Goal: Task Accomplishment & Management: Manage account settings

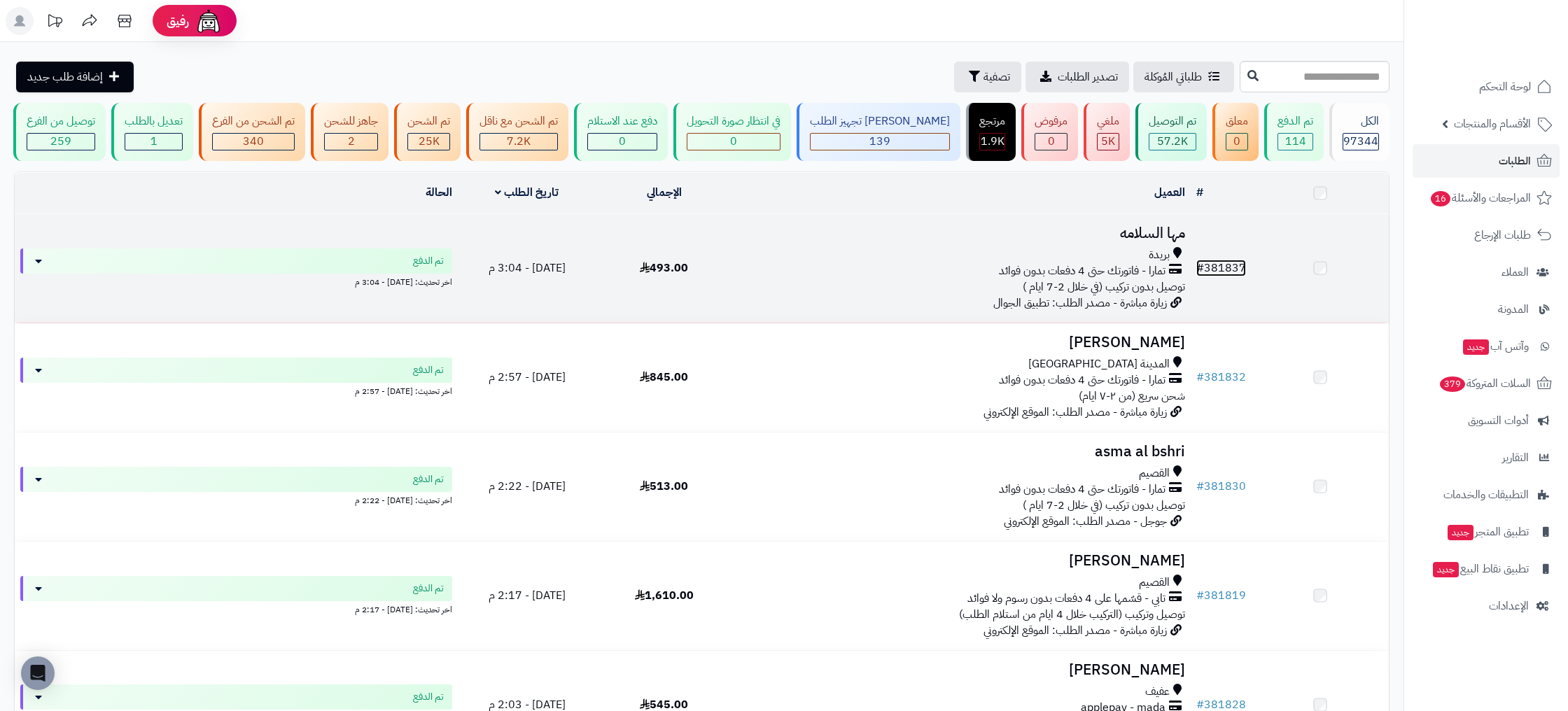
click at [1239, 268] on link "# 381837" at bounding box center [1221, 268] width 50 height 17
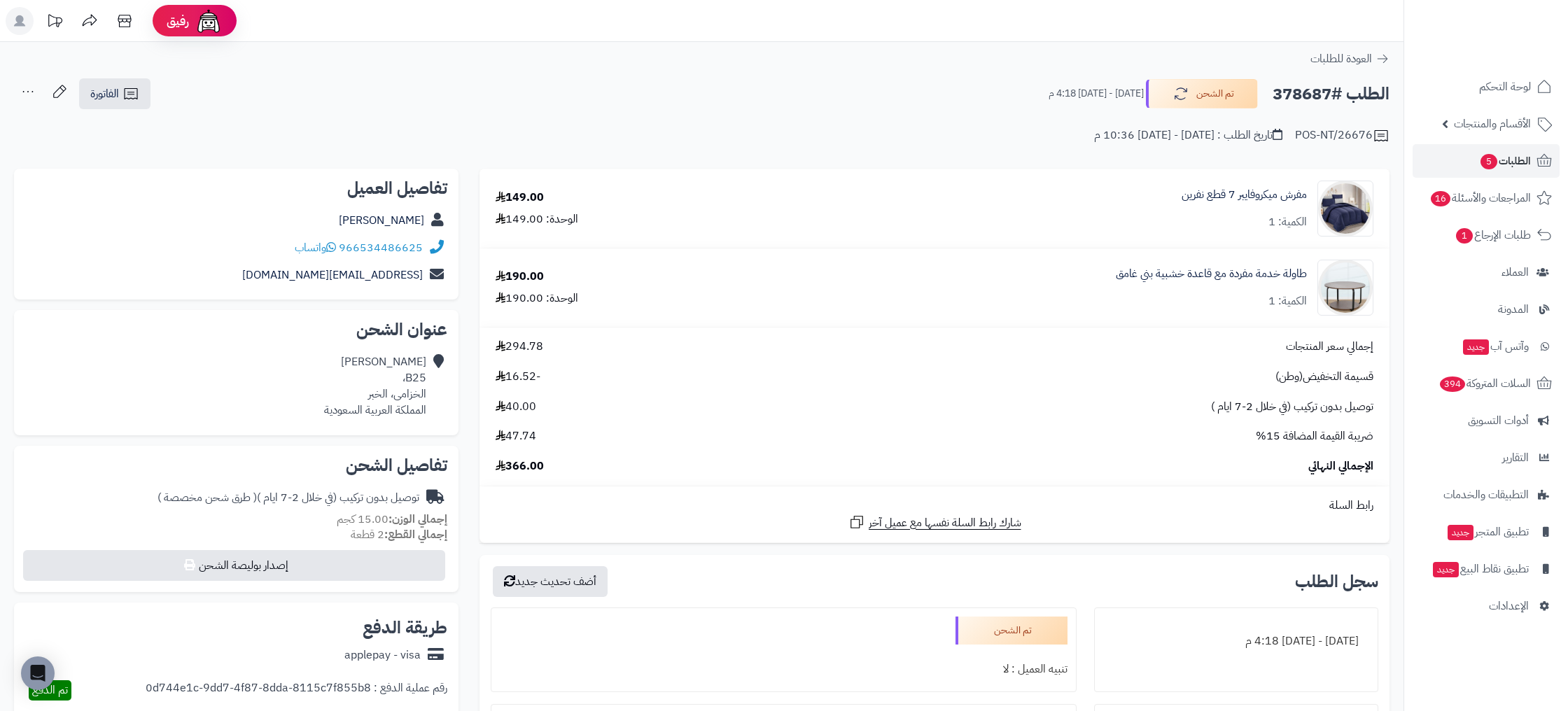
click at [1298, 135] on div "POS-NT/26676 تاريخ الطلب : الإثنين - ٢٢ سبتمبر ٢٠٢٥ - 10:36 م" at bounding box center [701, 127] width 1375 height 34
copy div "POS-NT/26676"
click at [1241, 181] on div "مفرش ميكروفايبر 7 قطع نفرين الكمية: 1" at bounding box center [1063, 208] width 640 height 56
click at [1266, 196] on link "مفرش ميكروفايبر 7 قطع نفرين" at bounding box center [1243, 195] width 125 height 16
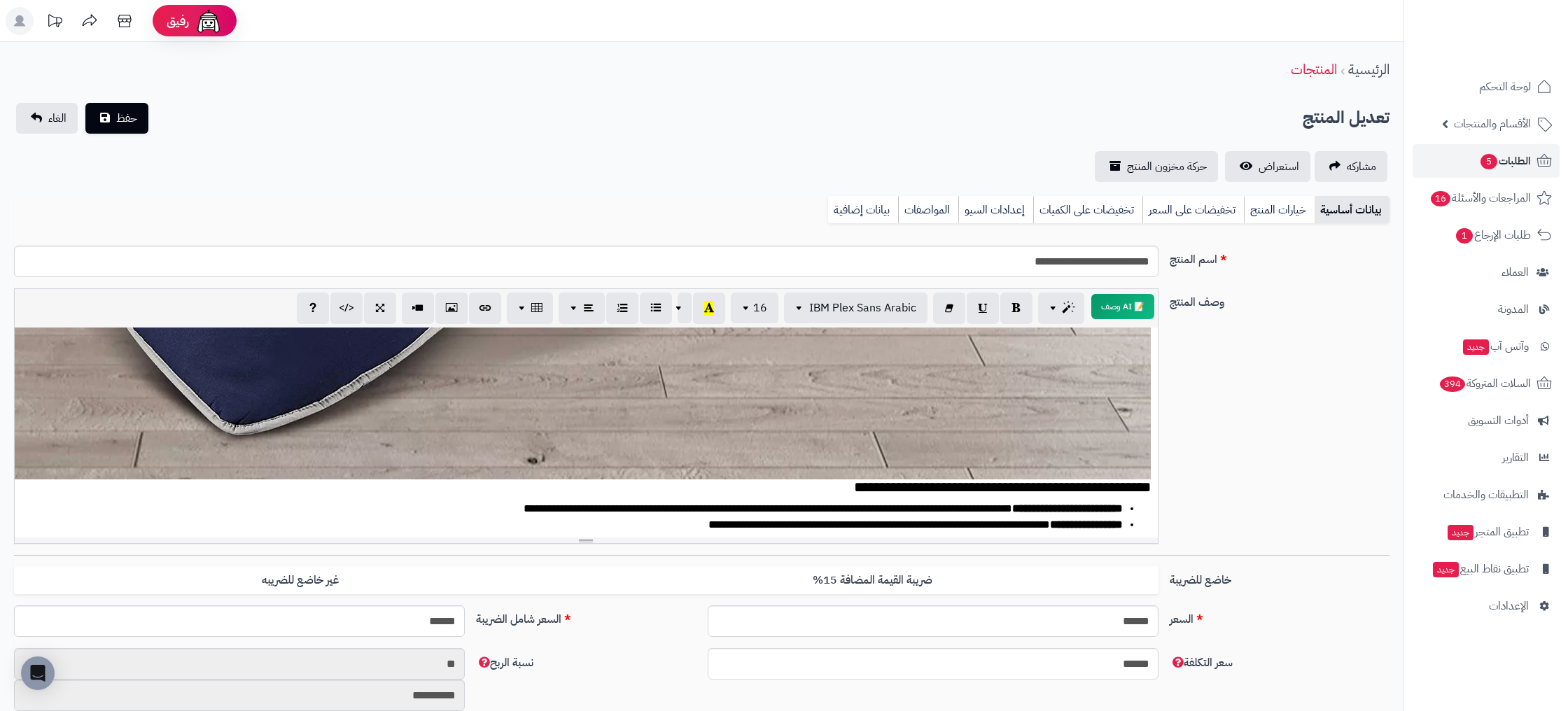
scroll to position [1412, 0]
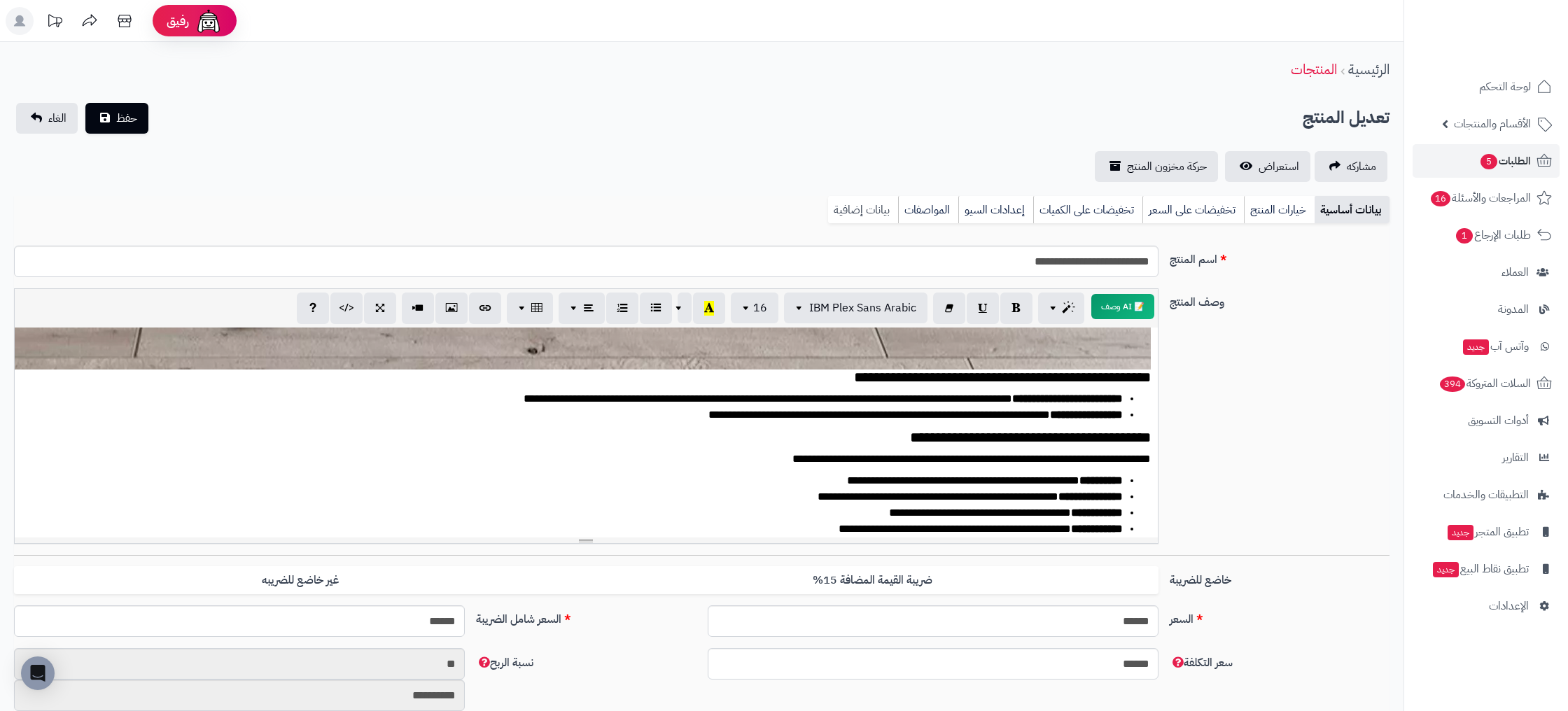
click at [852, 215] on link "بيانات إضافية" at bounding box center [863, 210] width 70 height 28
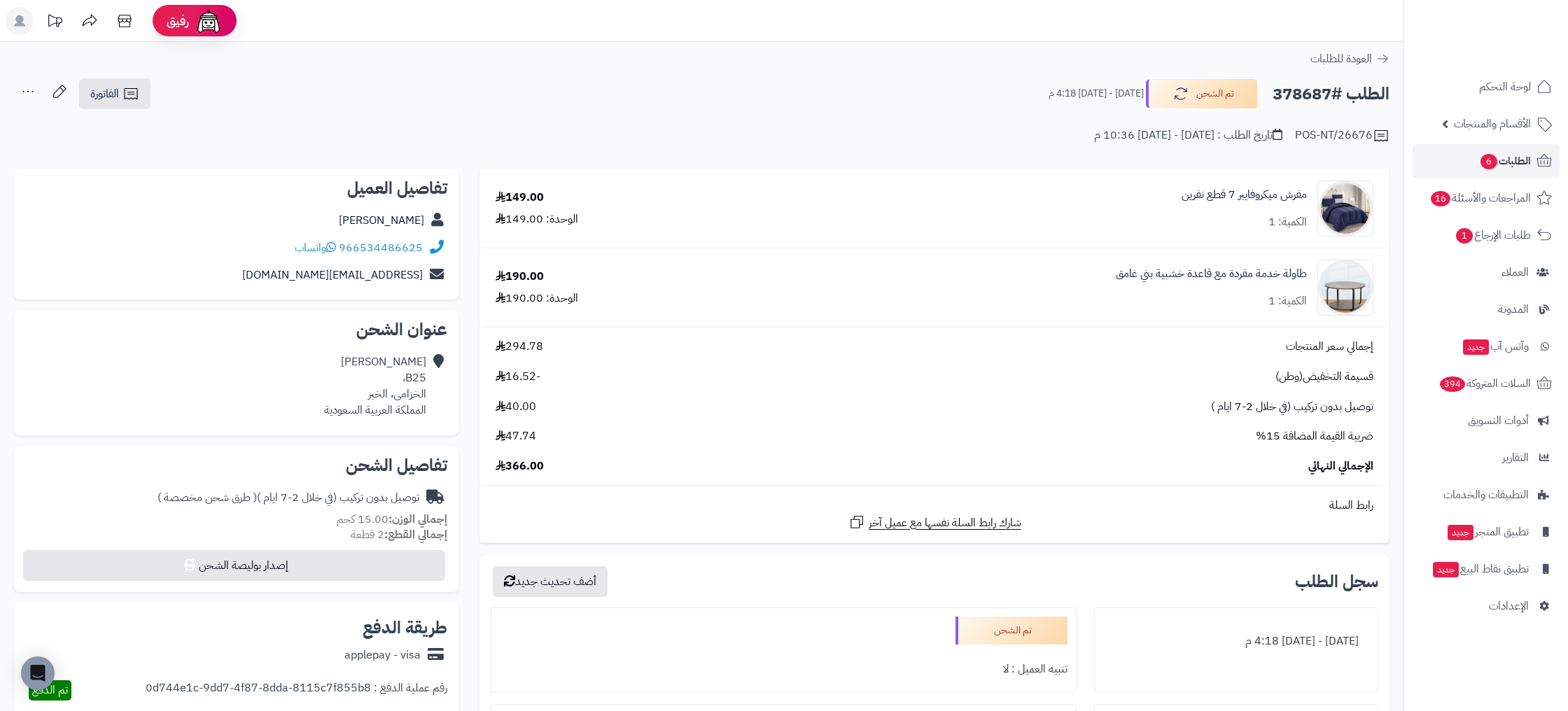
drag, startPoint x: 1366, startPoint y: 417, endPoint x: 1349, endPoint y: 405, distance: 20.8
click at [1097, 410] on div "إجمالي سعر المنتجات 294.78 قسيمة التخفيض(وطن) -16.52 توصيل بدون تركيب (في خلال …" at bounding box center [934, 406] width 899 height 135
drag, startPoint x: 1366, startPoint y: 411, endPoint x: 527, endPoint y: 414, distance: 839.0
click at [500, 411] on div "توصيل بدون تركيب (في خلال 2-7 ايام ) 40.00" at bounding box center [934, 407] width 899 height 16
drag, startPoint x: 448, startPoint y: 184, endPoint x: 326, endPoint y: 193, distance: 122.3
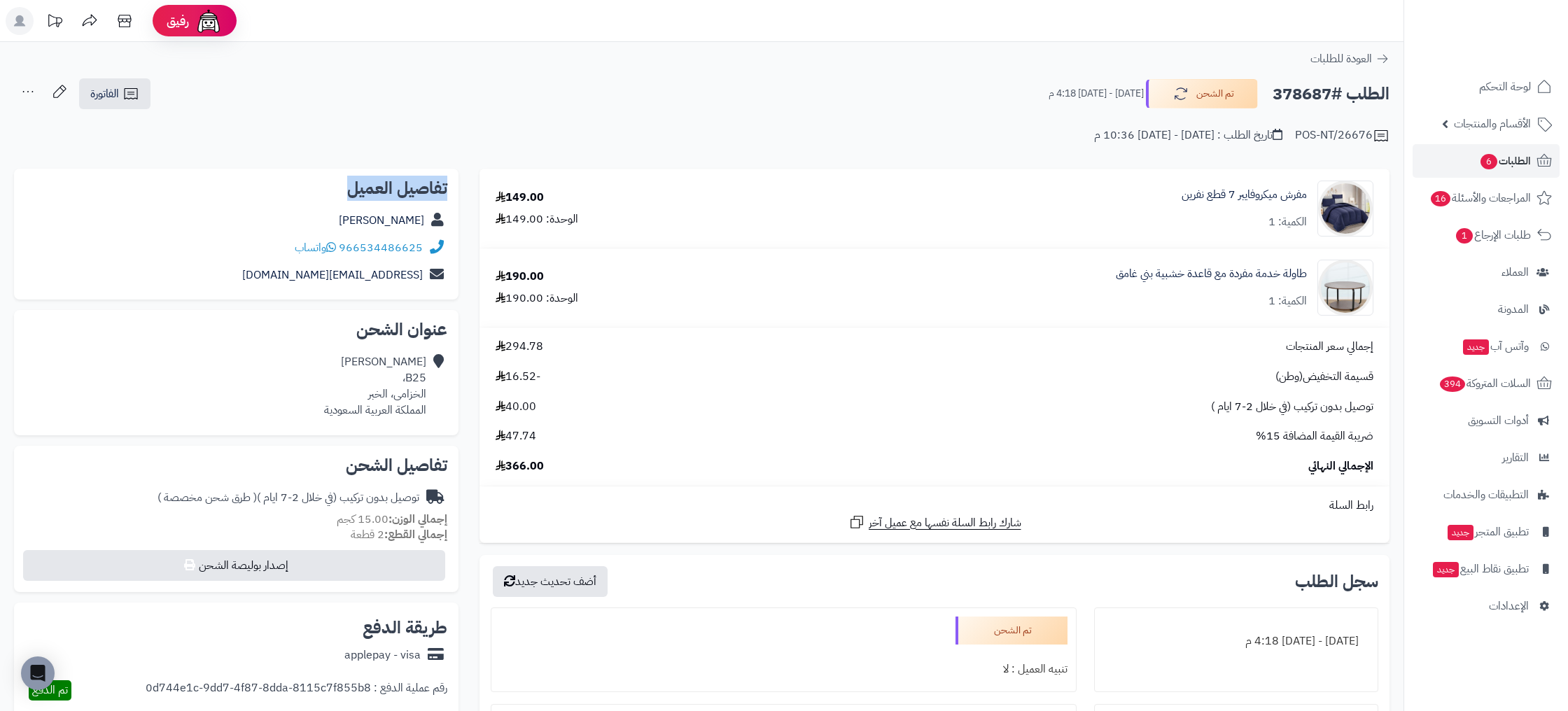
click at [326, 193] on div "تفاصيل العميل [PERSON_NAME] 966534486625 واتساب [EMAIL_ADDRESS][DOMAIN_NAME]" at bounding box center [235, 234] width 444 height 131
click at [370, 193] on h2 "تفاصيل العميل" at bounding box center [235, 188] width 422 height 17
drag, startPoint x: 449, startPoint y: 189, endPoint x: 338, endPoint y: 188, distance: 111.0
click at [338, 188] on div "تفاصيل العميل [PERSON_NAME] 966534486625 واتساب [EMAIL_ADDRESS][DOMAIN_NAME]" at bounding box center [235, 234] width 444 height 131
drag, startPoint x: 417, startPoint y: 191, endPoint x: 436, endPoint y: 191, distance: 19.0
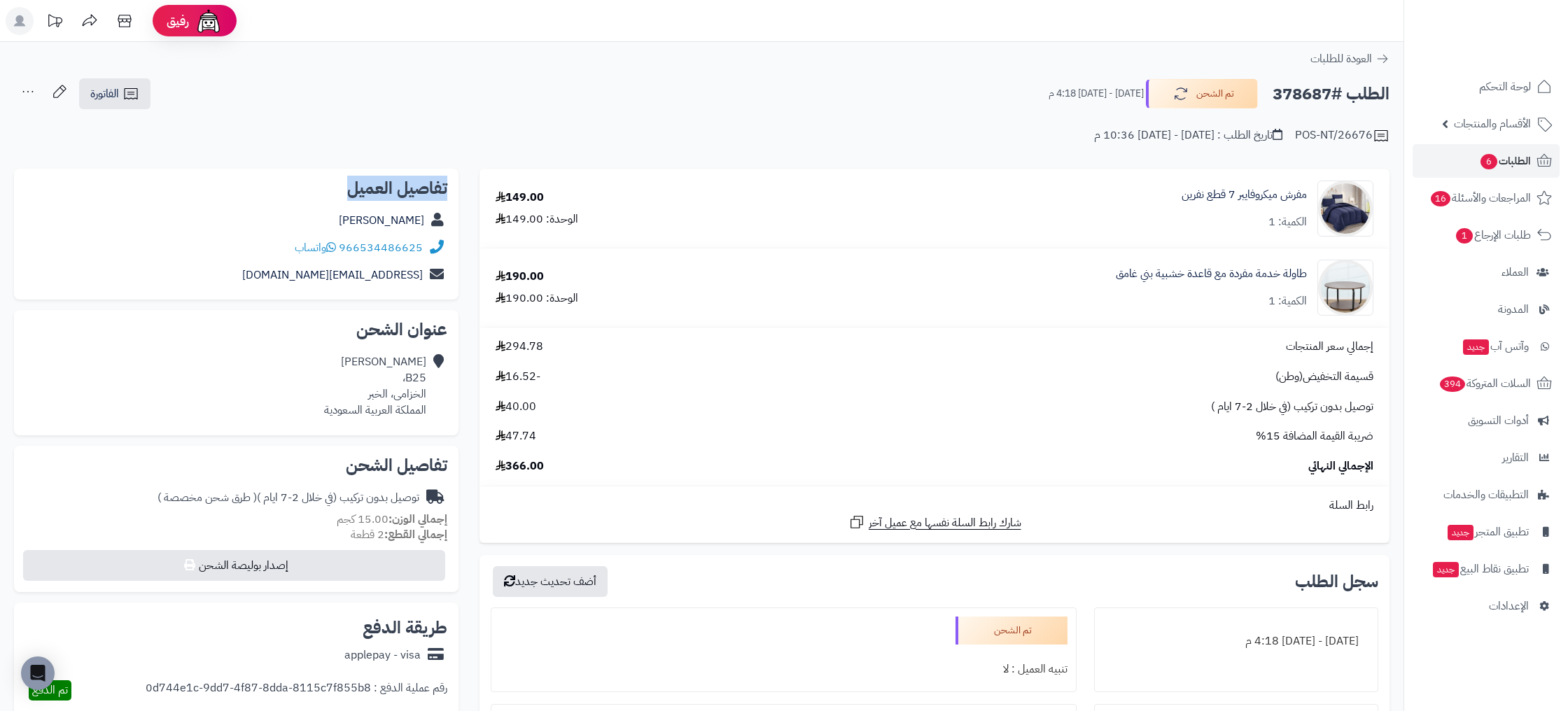
click at [417, 191] on h2 "تفاصيل العميل" at bounding box center [235, 188] width 422 height 17
drag, startPoint x: 446, startPoint y: 188, endPoint x: 252, endPoint y: 277, distance: 213.4
click at [252, 277] on div "تفاصيل العميل [PERSON_NAME] 966534486625 واتساب [EMAIL_ADDRESS][DOMAIN_NAME]" at bounding box center [235, 234] width 444 height 131
click at [554, 106] on div "الطلب #378687 تم الشحن [DATE] - [DATE] 4:18 م الفاتورة طباعة الفاتورة إرسال الف…" at bounding box center [701, 94] width 1375 height 33
click at [1289, 98] on h2 "الطلب #378687" at bounding box center [1330, 94] width 117 height 29
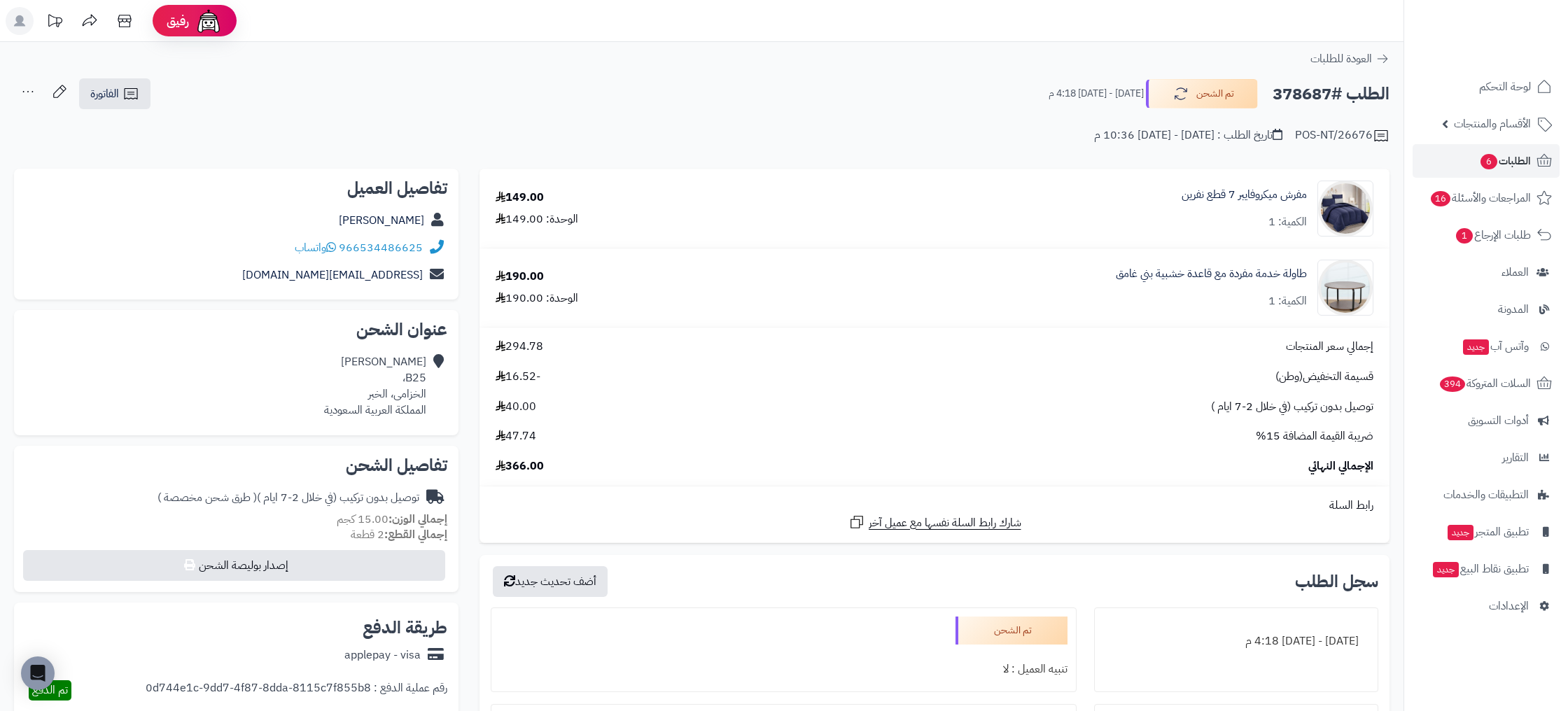
click at [1288, 98] on h2 "الطلب #378687" at bounding box center [1330, 94] width 117 height 29
copy h2 "378687"
click at [1246, 195] on link "مفرش ميكروفايبر 7 قطع نفرين" at bounding box center [1243, 195] width 125 height 16
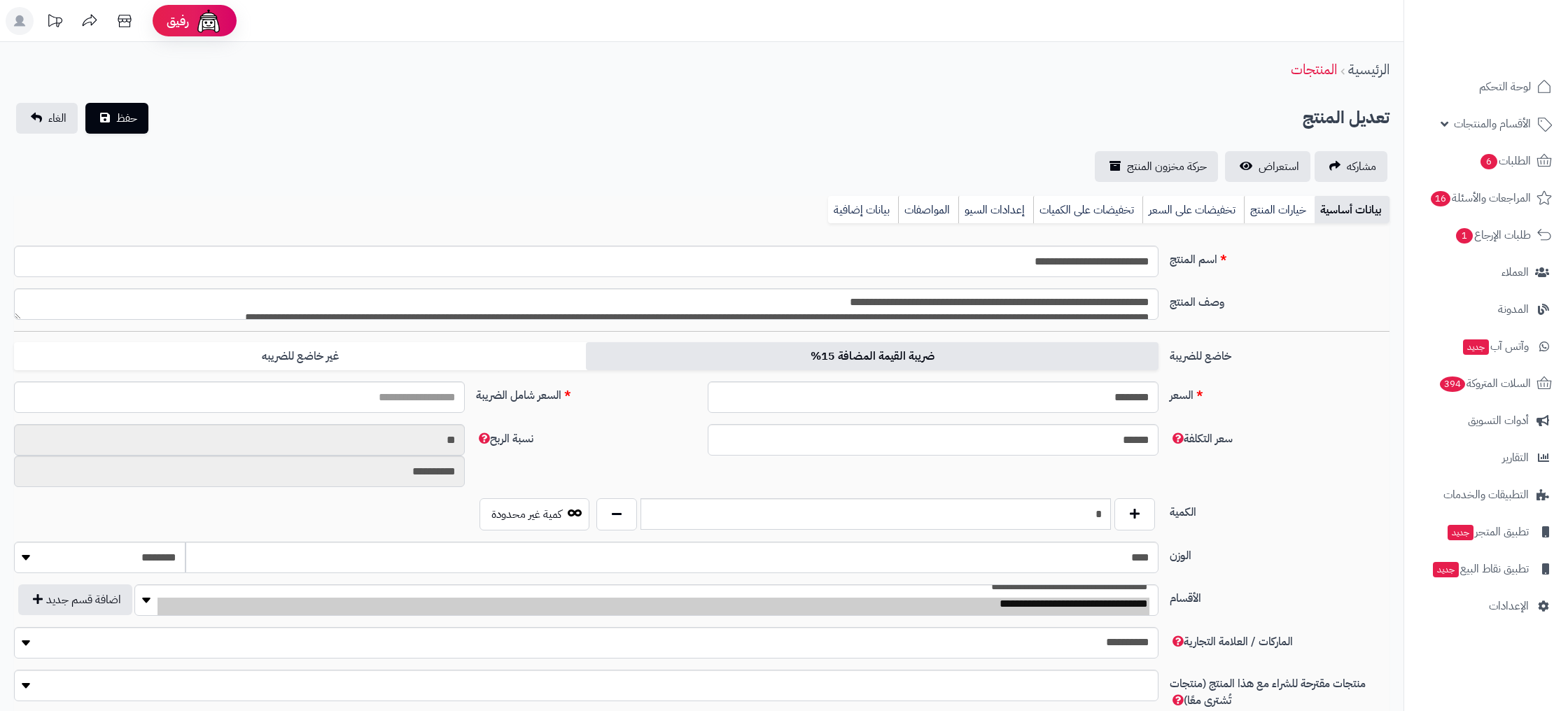
type input "******"
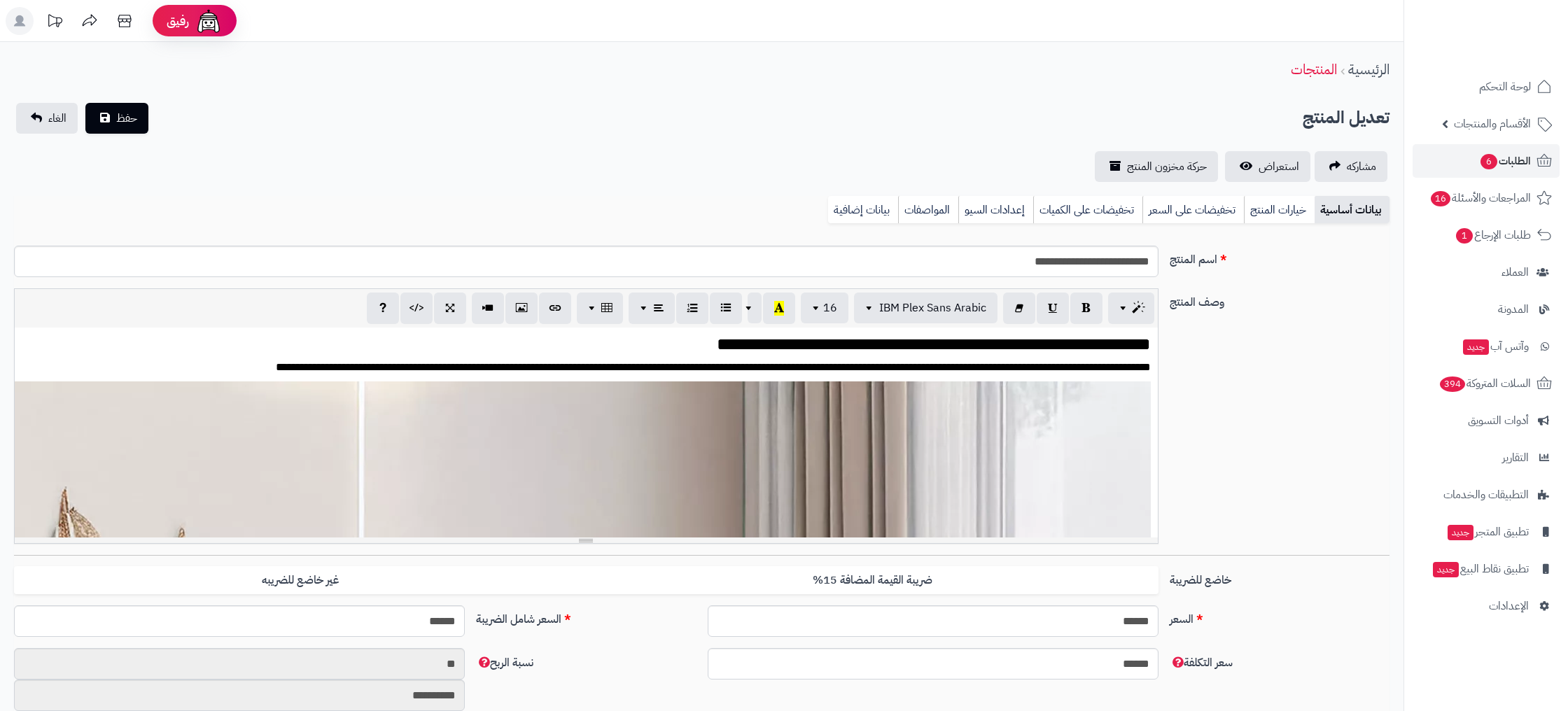
scroll to position [2634, 0]
click at [813, 231] on div "بيانات أساسية خيارات المنتج تخفيضات على السعر تخفيضات على الكميات إعدادات السيو…" at bounding box center [701, 215] width 1375 height 39
click at [870, 210] on link "بيانات إضافية" at bounding box center [863, 210] width 70 height 28
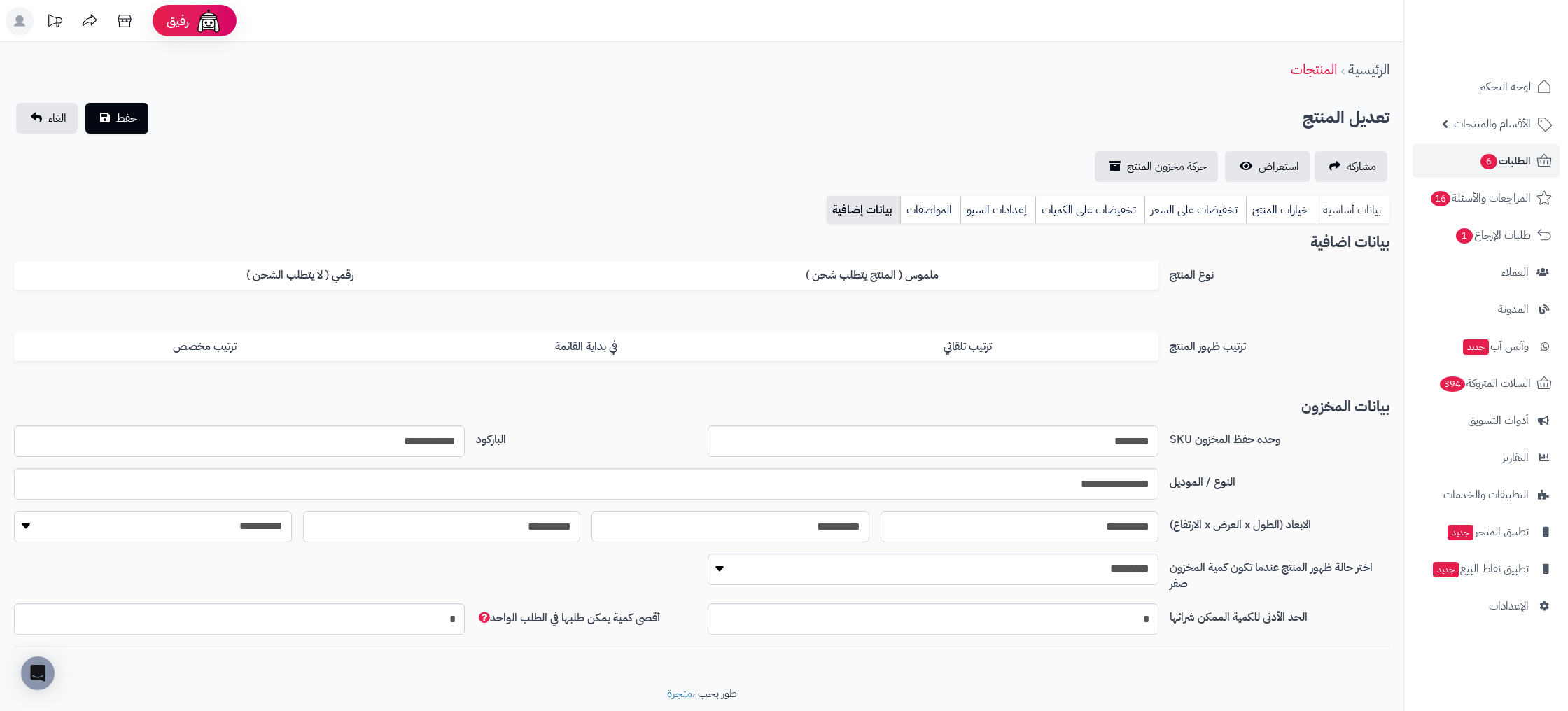
click at [1331, 210] on link "بيانات أساسية" at bounding box center [1353, 210] width 73 height 28
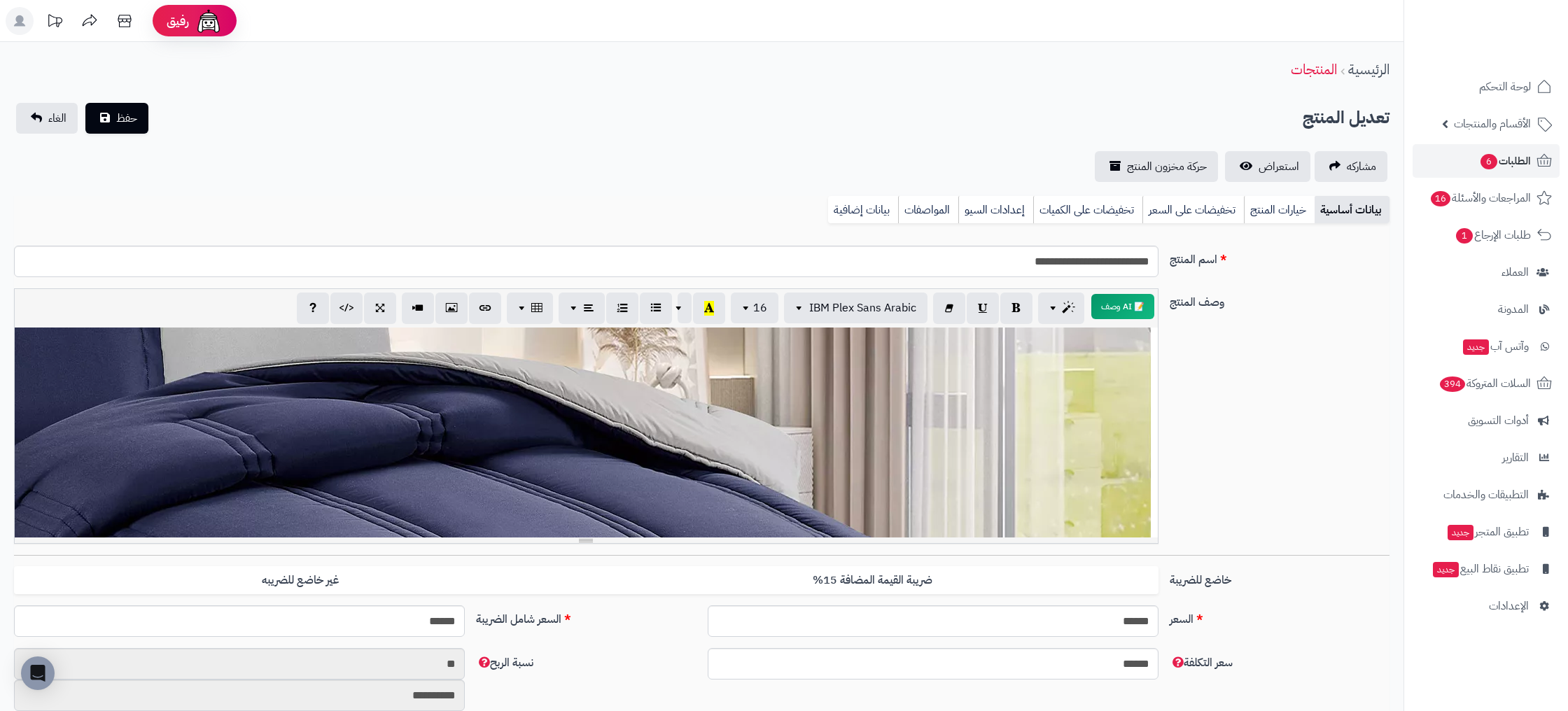
scroll to position [567, 0]
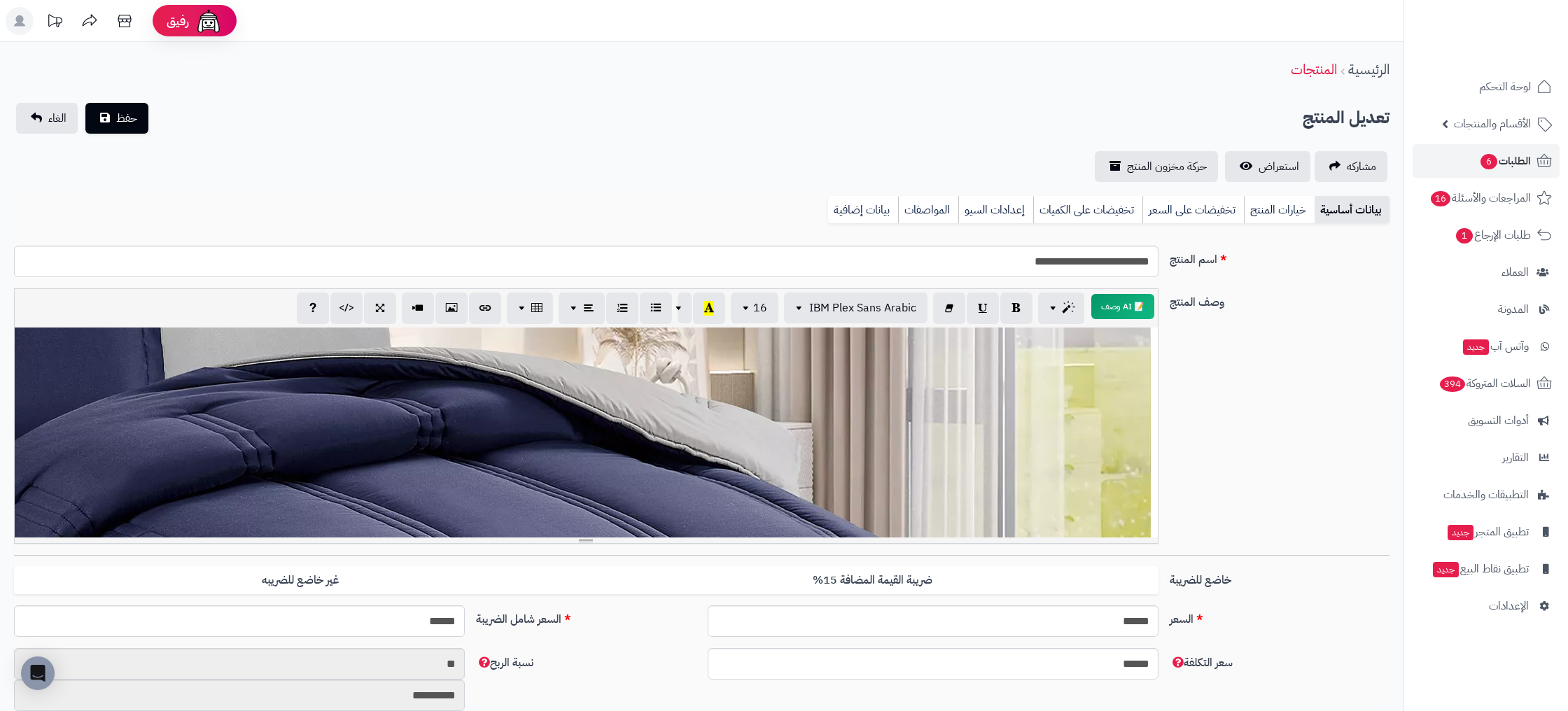
click at [928, 394] on div "**********" at bounding box center [586, 432] width 1143 height 210
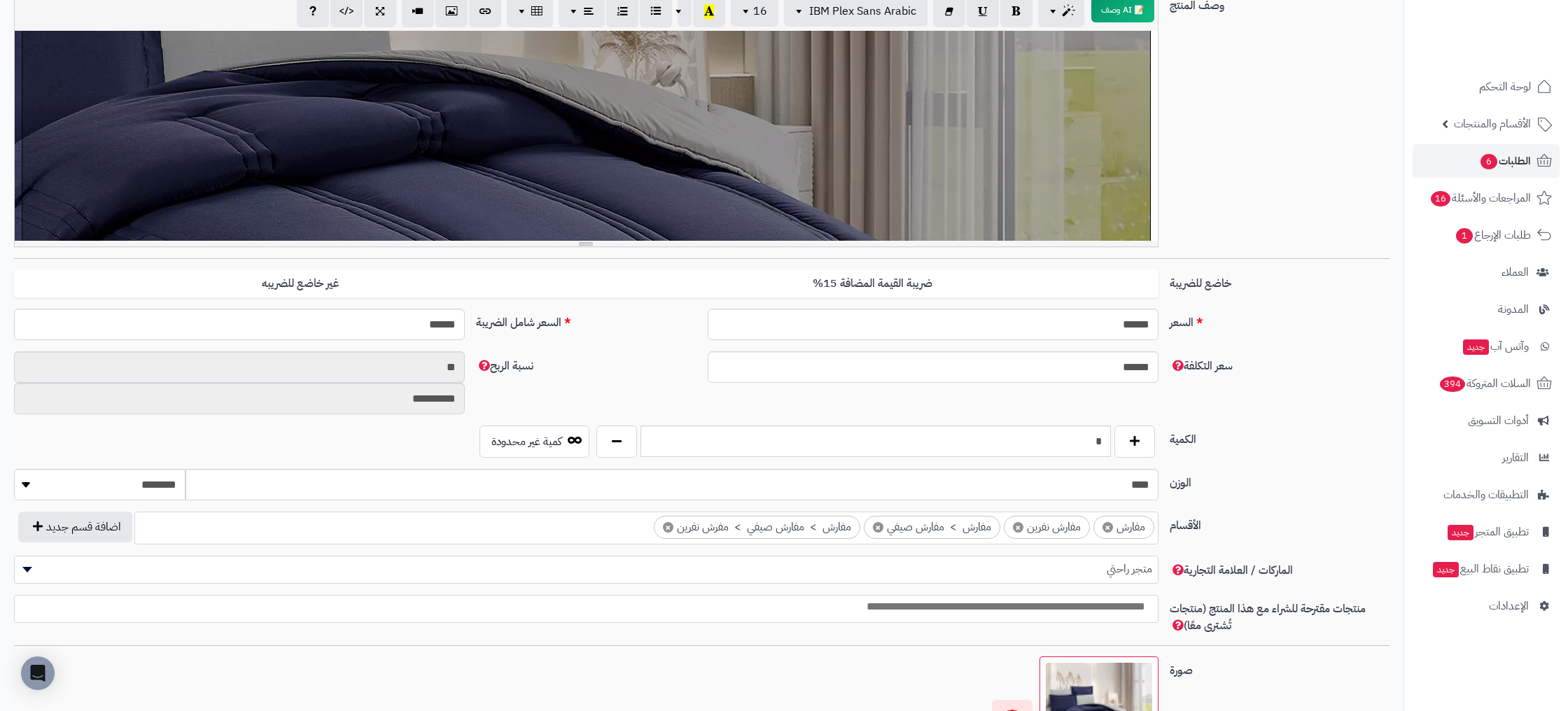
scroll to position [313, 0]
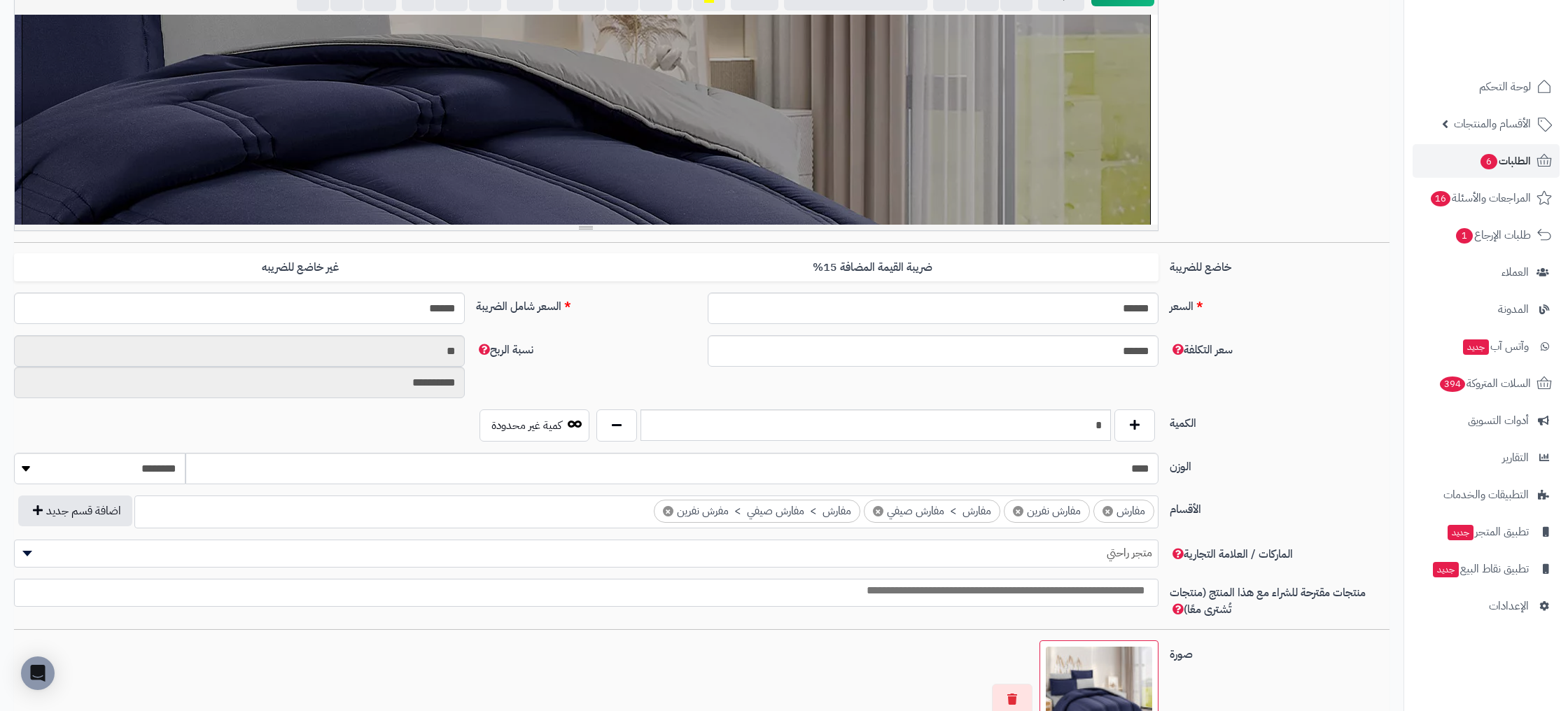
click at [1217, 317] on div "السعر ****** اختار الضريبة اولا لحساب السعر السعر شامل الضريبة ******" at bounding box center [701, 314] width 1387 height 43
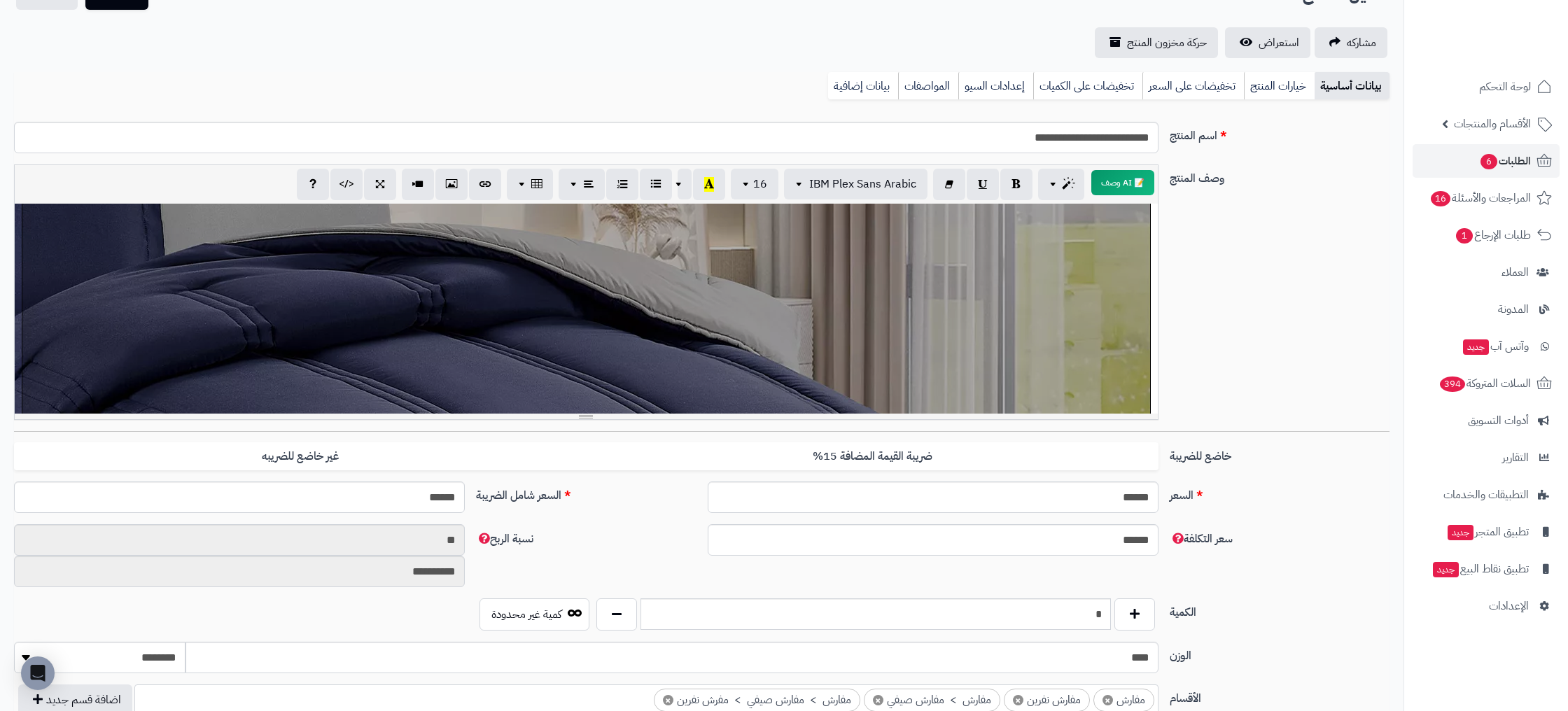
scroll to position [0, 0]
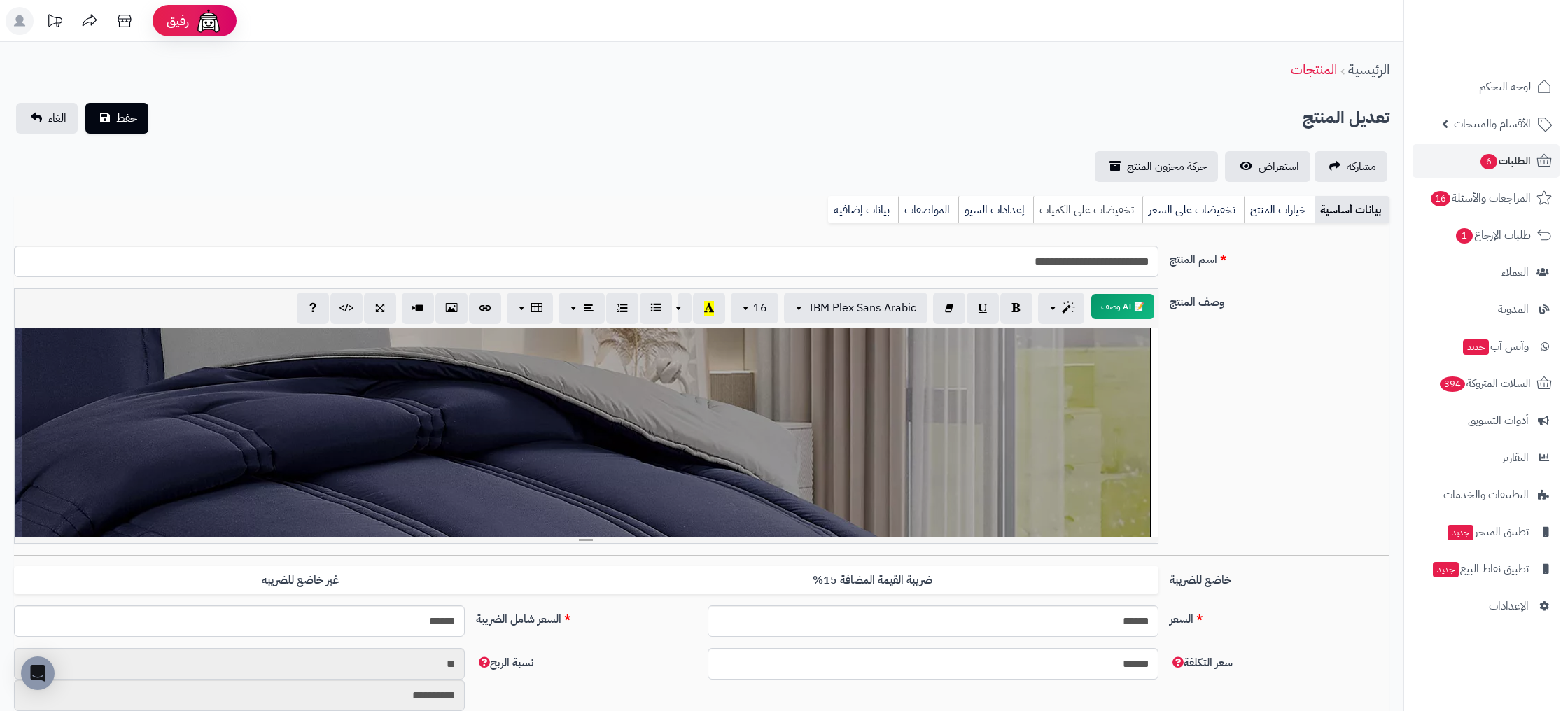
click at [1079, 204] on link "تخفيضات على الكميات" at bounding box center [1087, 210] width 109 height 28
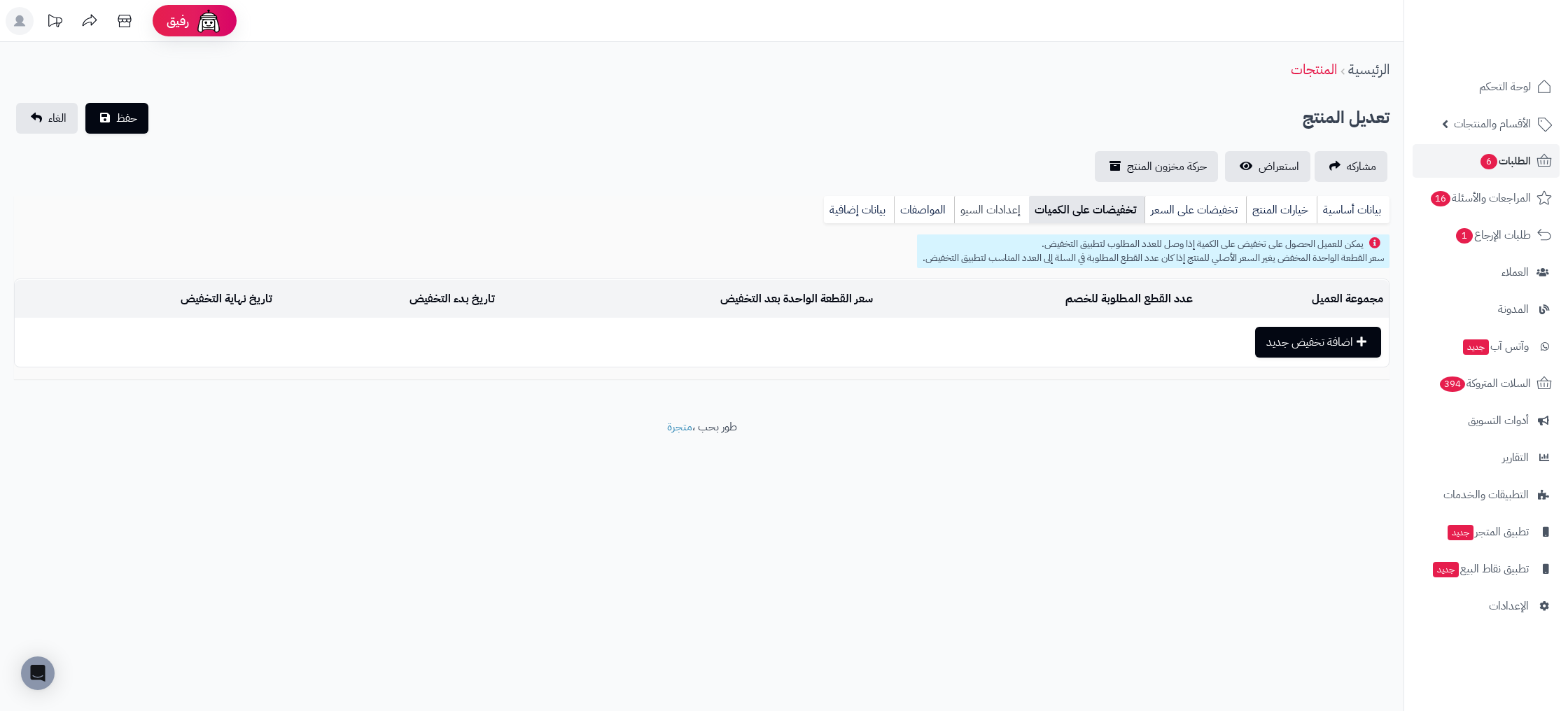
click at [1009, 204] on link "إعدادات السيو" at bounding box center [991, 210] width 75 height 28
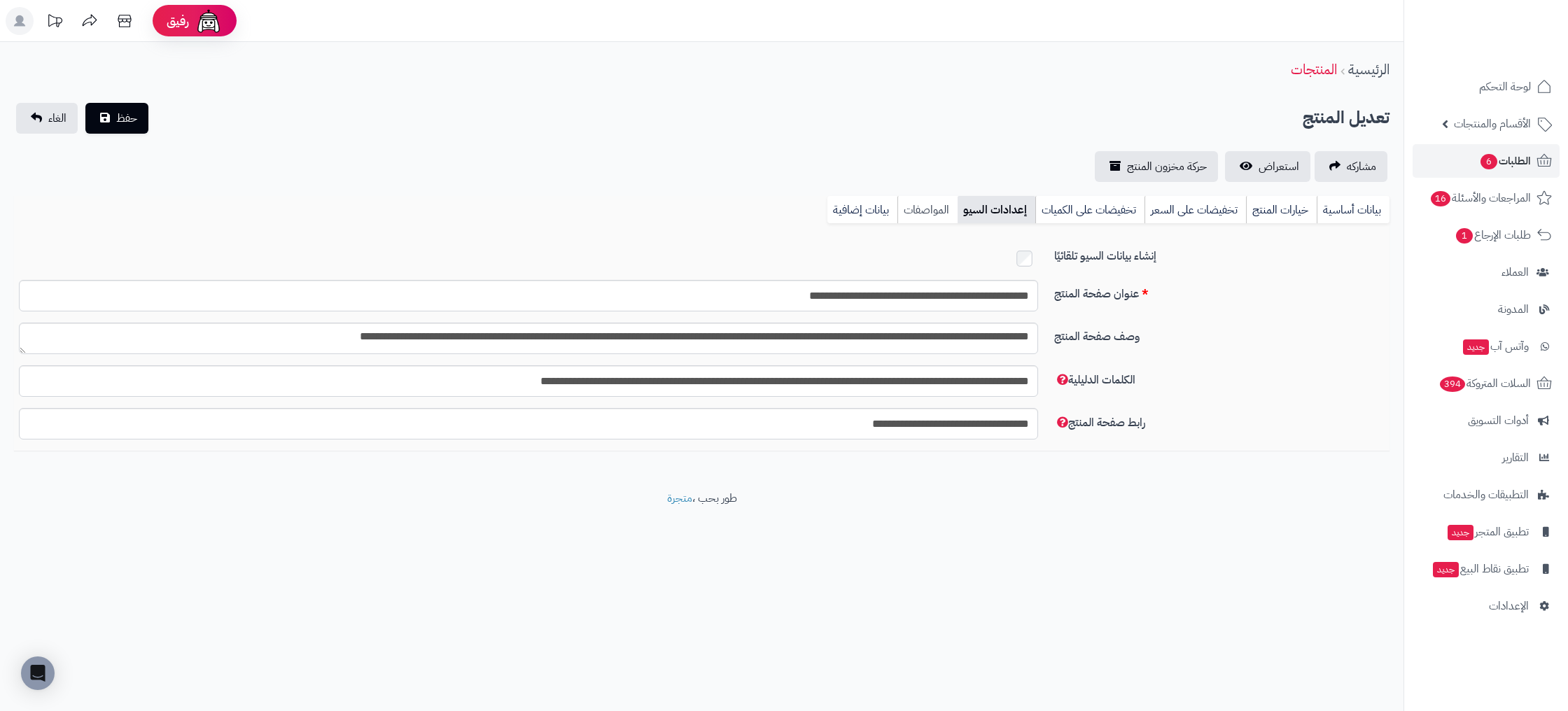
drag, startPoint x: 938, startPoint y: 206, endPoint x: 912, endPoint y: 209, distance: 26.2
click at [937, 206] on link "المواصفات" at bounding box center [927, 210] width 60 height 28
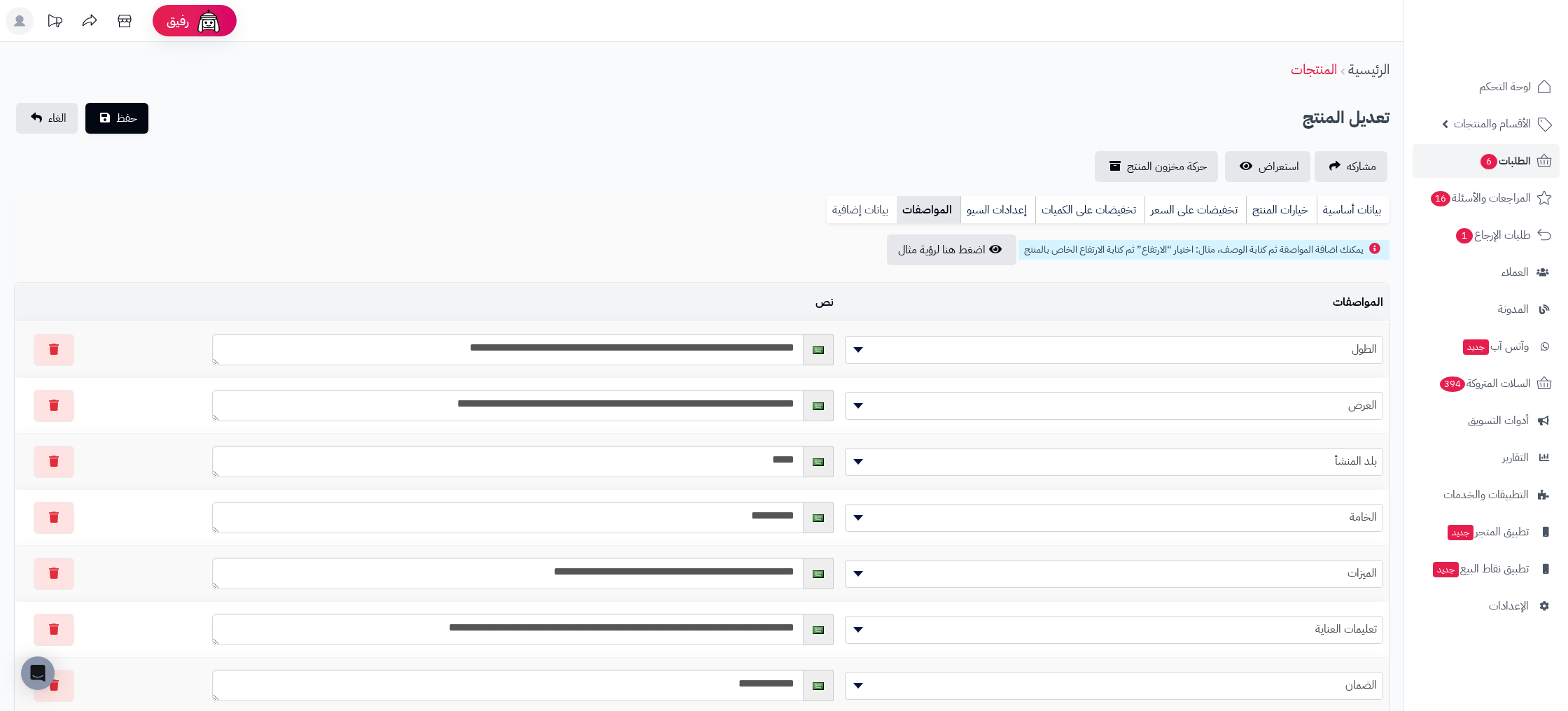
click at [873, 210] on link "بيانات إضافية" at bounding box center [861, 210] width 70 height 28
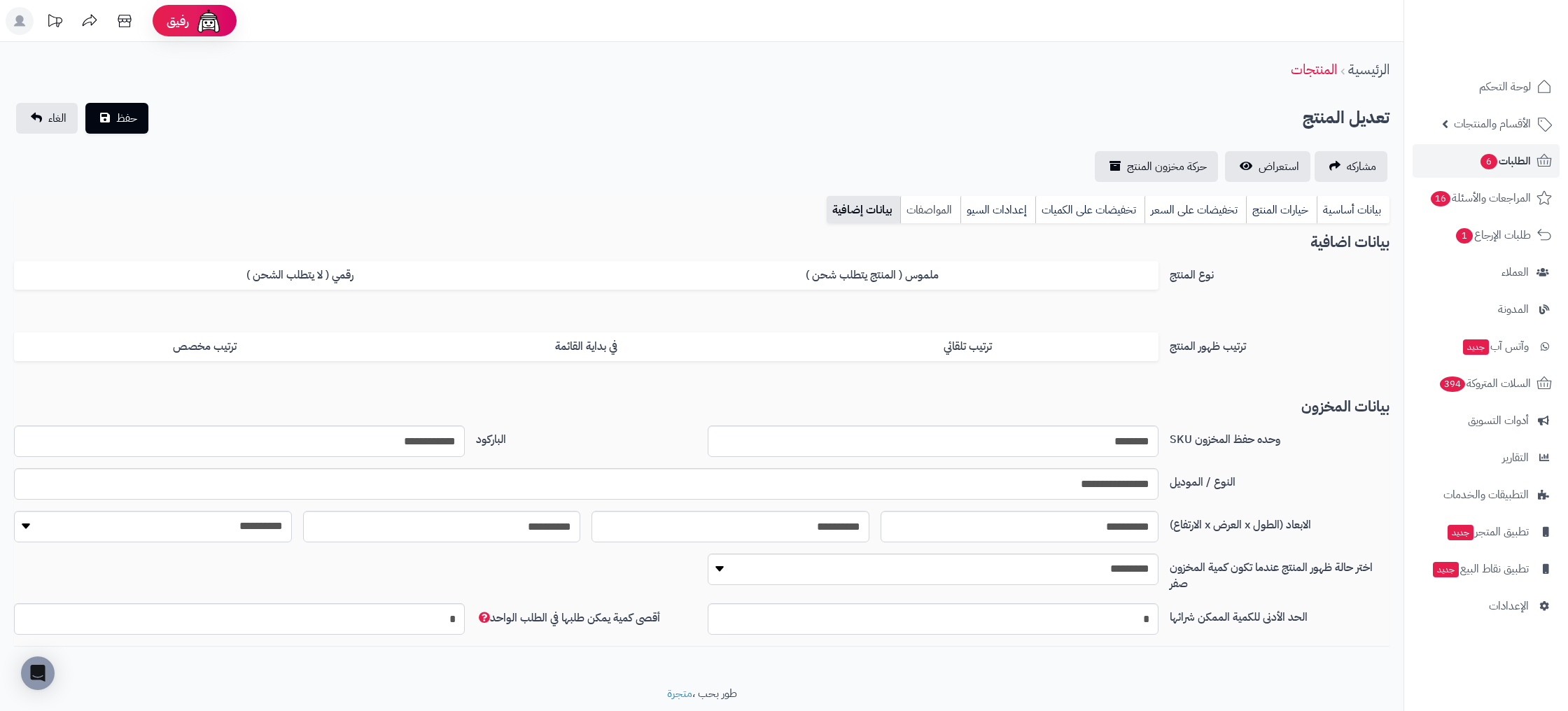
click at [913, 202] on link "المواصفات" at bounding box center [930, 210] width 60 height 28
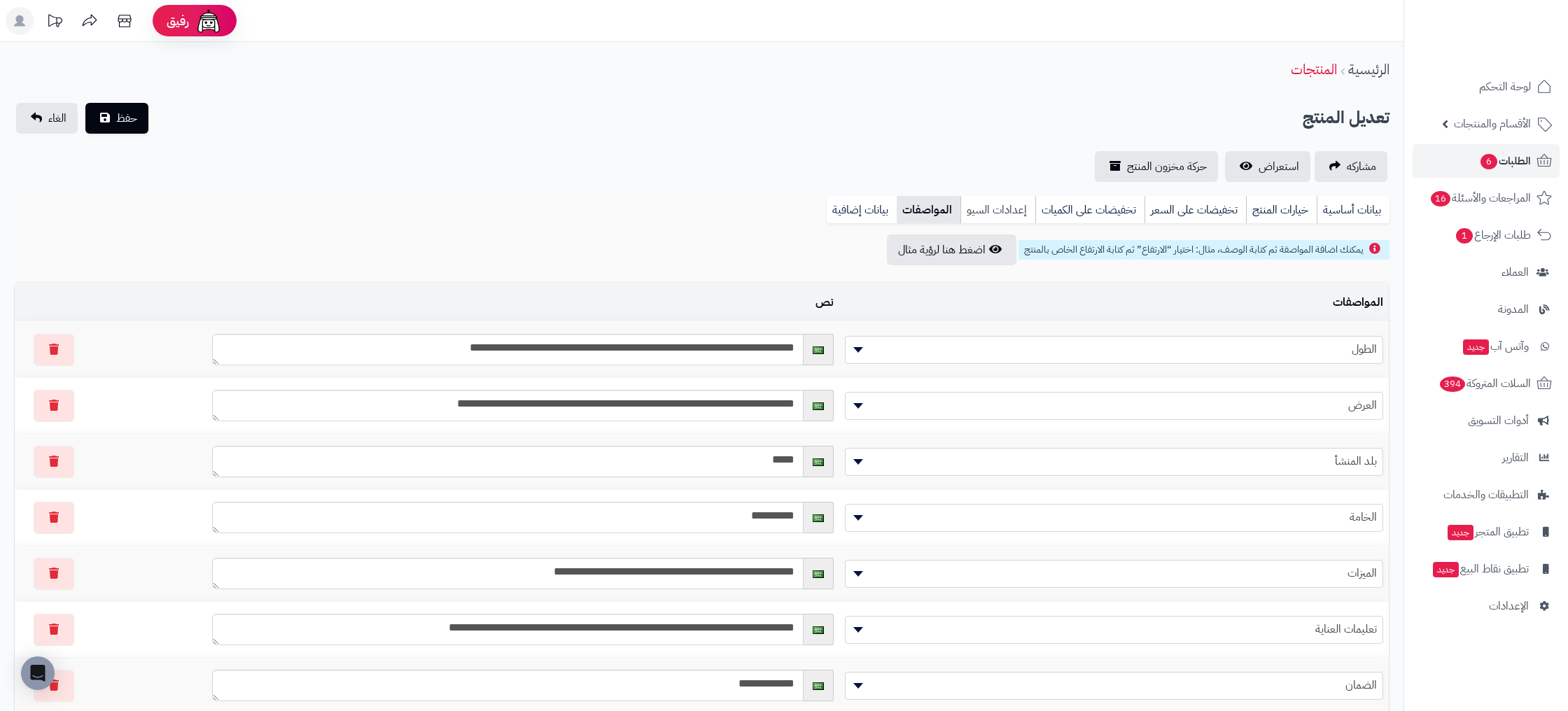
click at [1025, 209] on link "إعدادات السيو" at bounding box center [997, 210] width 75 height 28
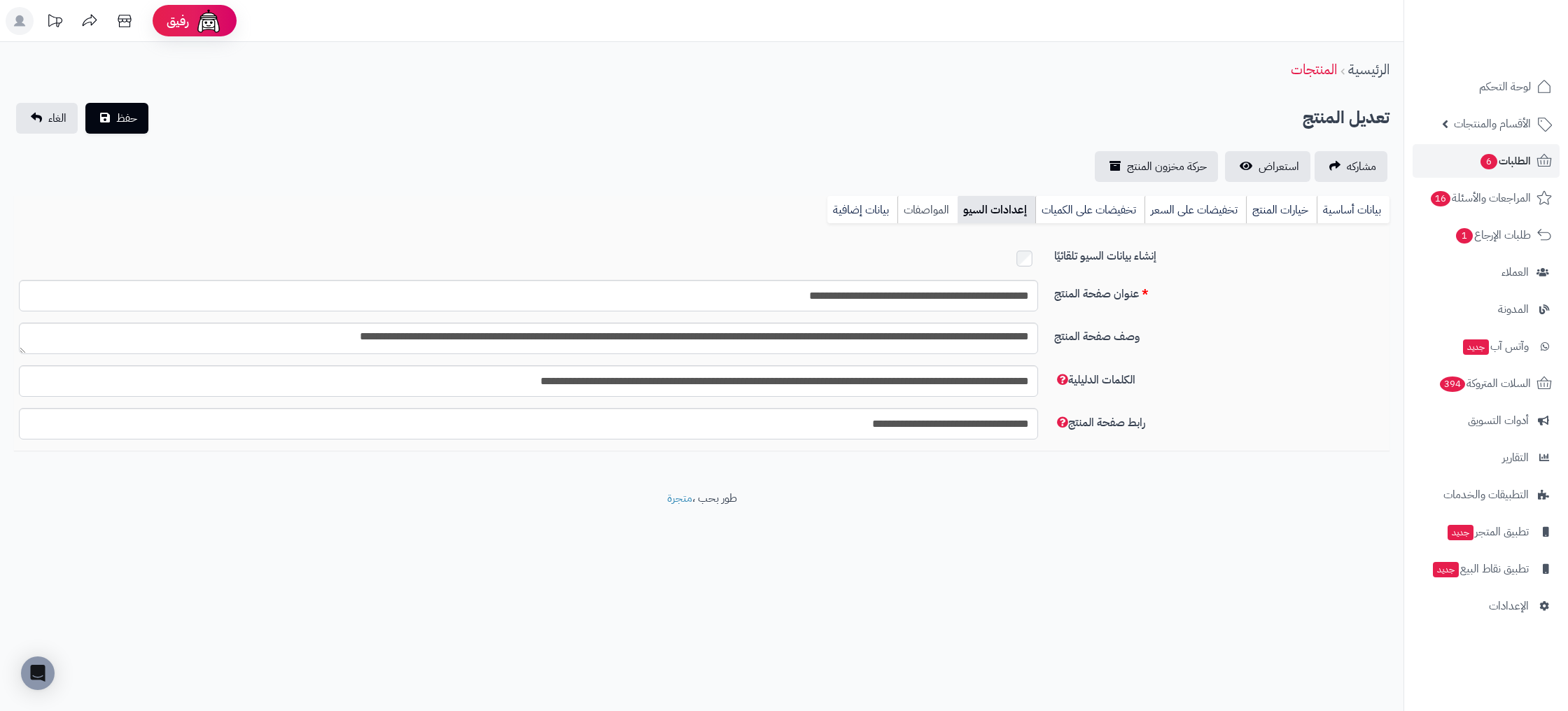
click at [952, 215] on link "المواصفات" at bounding box center [927, 210] width 60 height 28
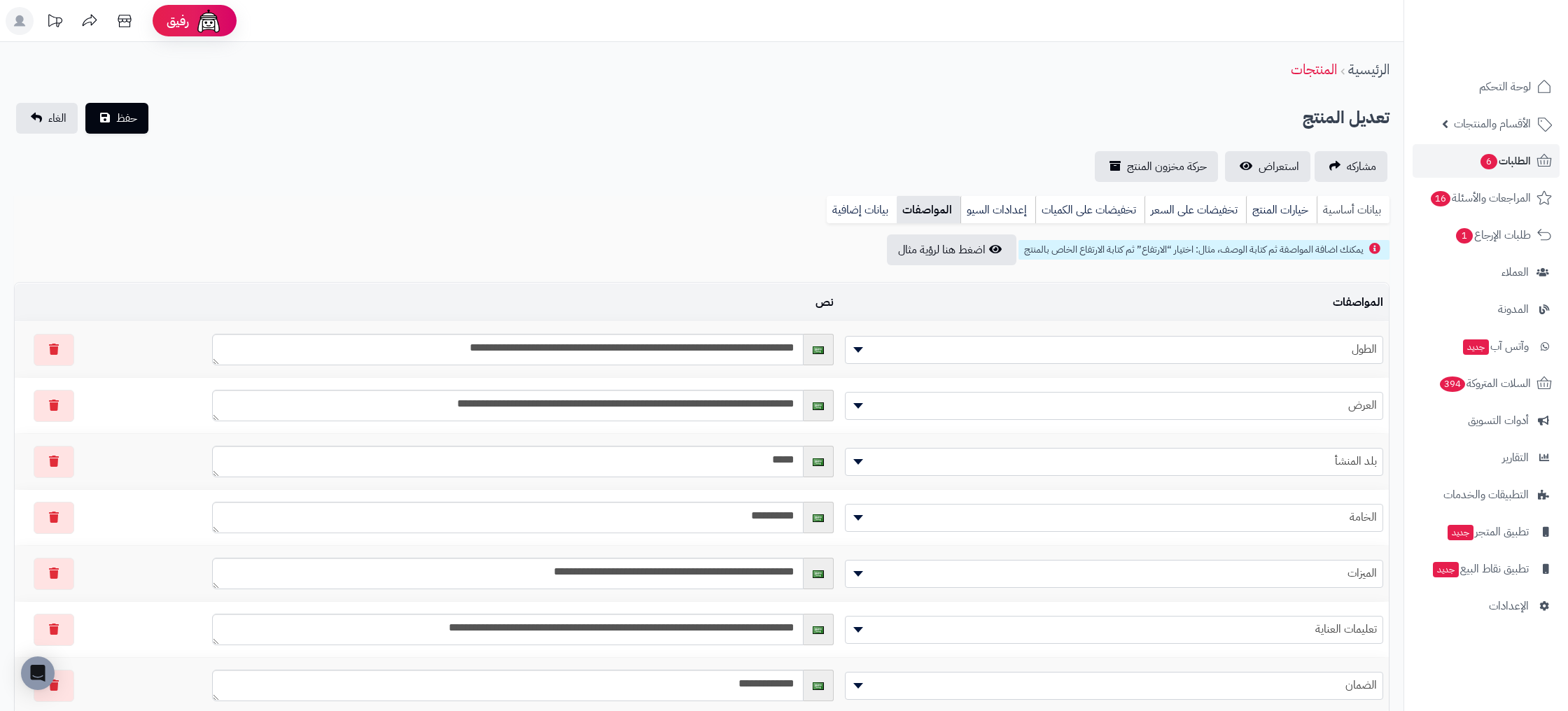
click at [1383, 211] on link "بيانات أساسية" at bounding box center [1353, 210] width 73 height 28
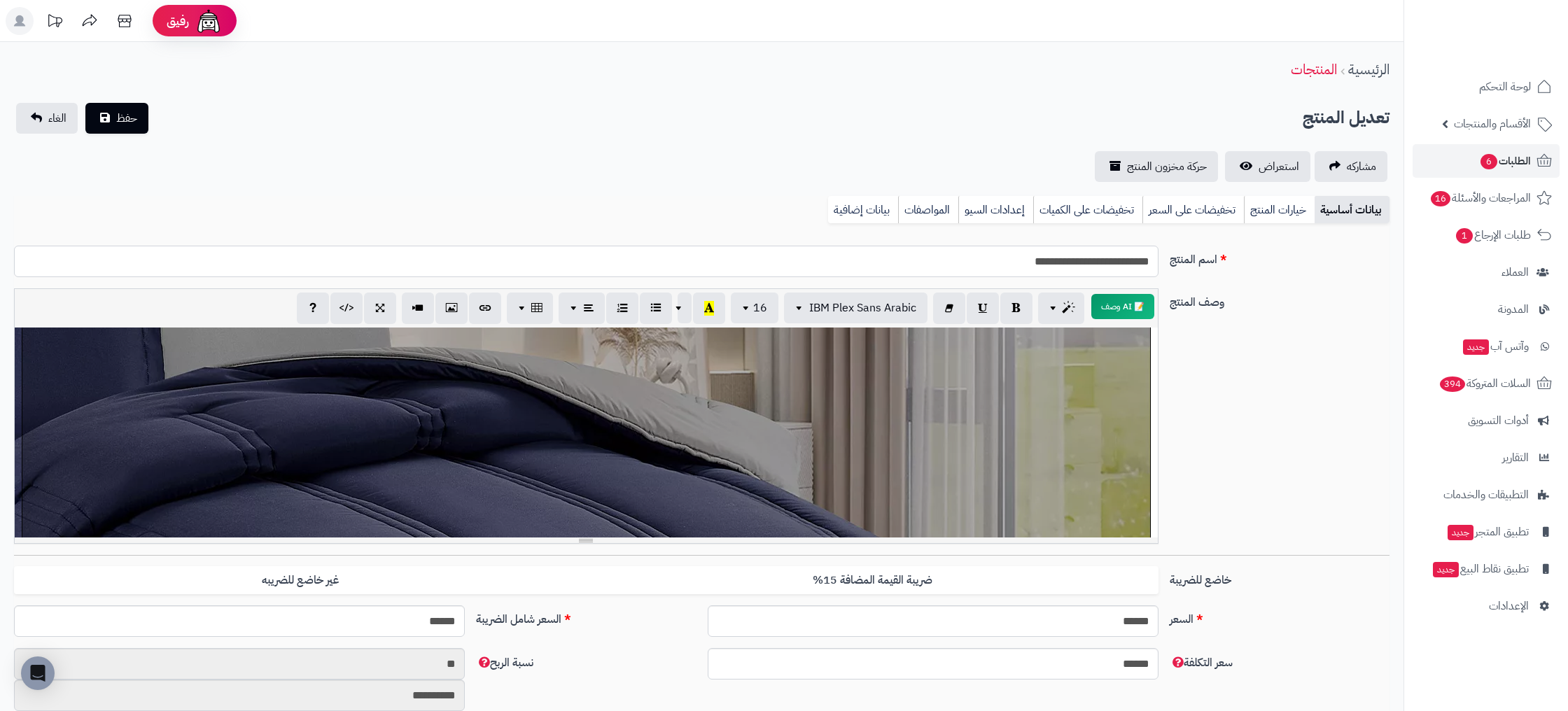
drag, startPoint x: 1013, startPoint y: 260, endPoint x: 1253, endPoint y: 258, distance: 240.0
click at [1253, 258] on div "**********" at bounding box center [701, 267] width 1387 height 43
click at [892, 213] on link "بيانات إضافية" at bounding box center [863, 210] width 70 height 28
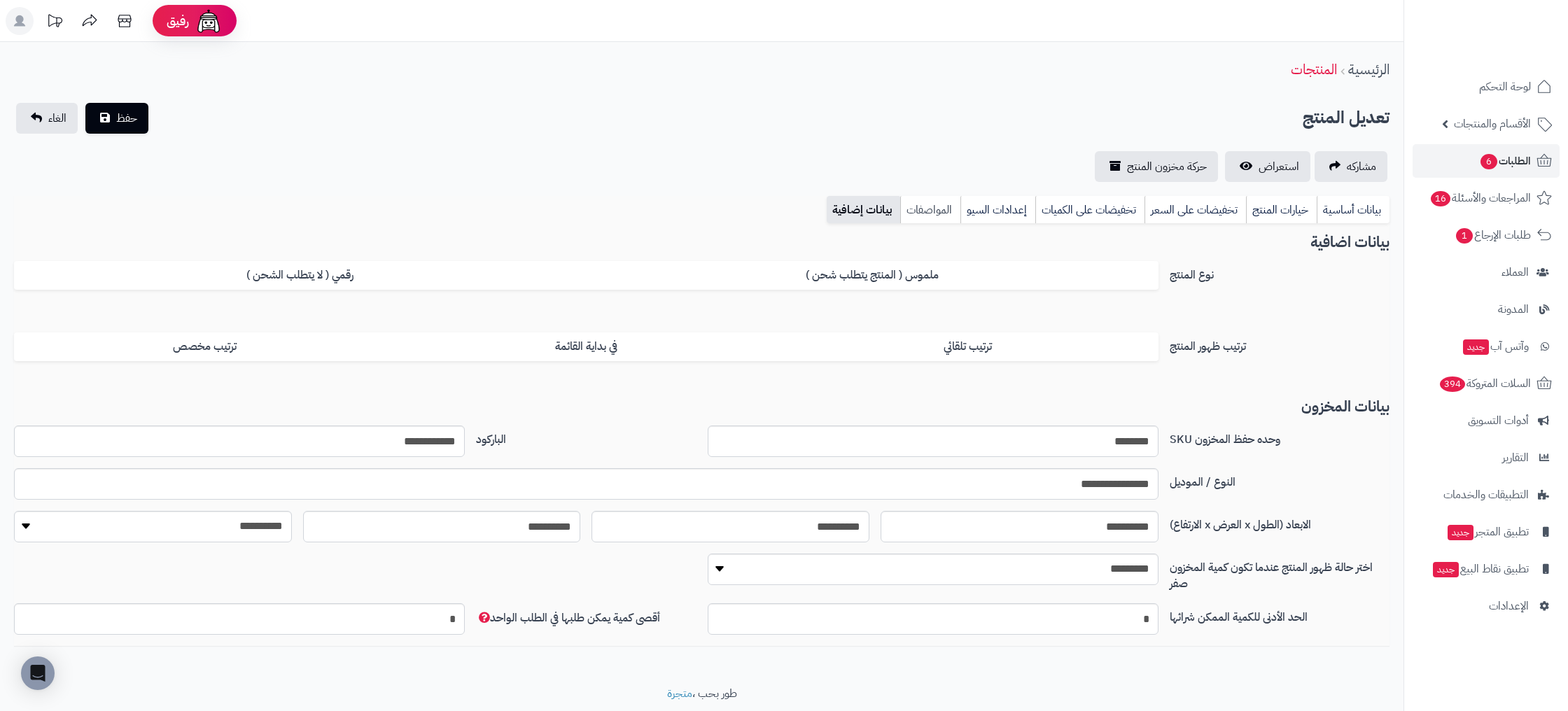
click at [945, 214] on link "المواصفات" at bounding box center [930, 210] width 60 height 28
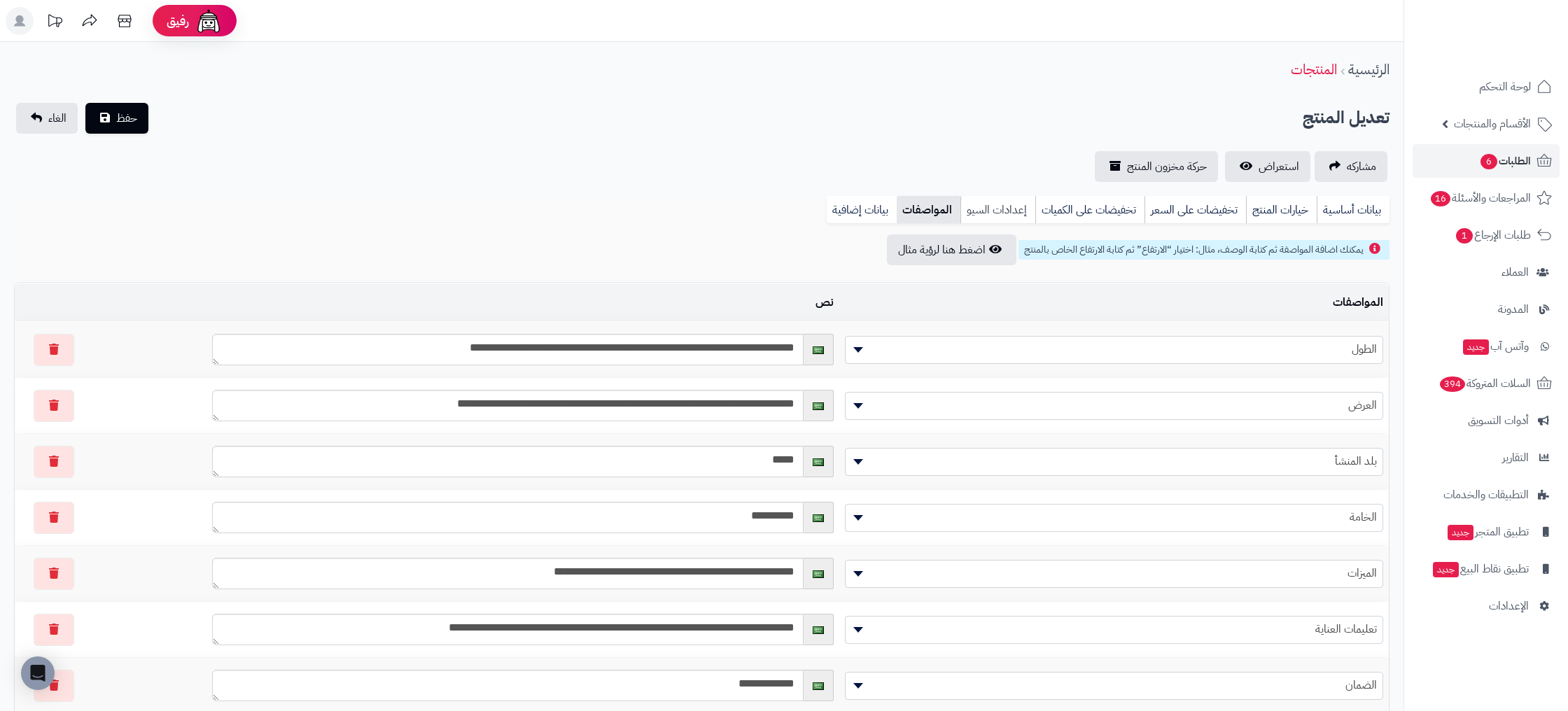
click at [988, 210] on link "إعدادات السيو" at bounding box center [997, 210] width 75 height 28
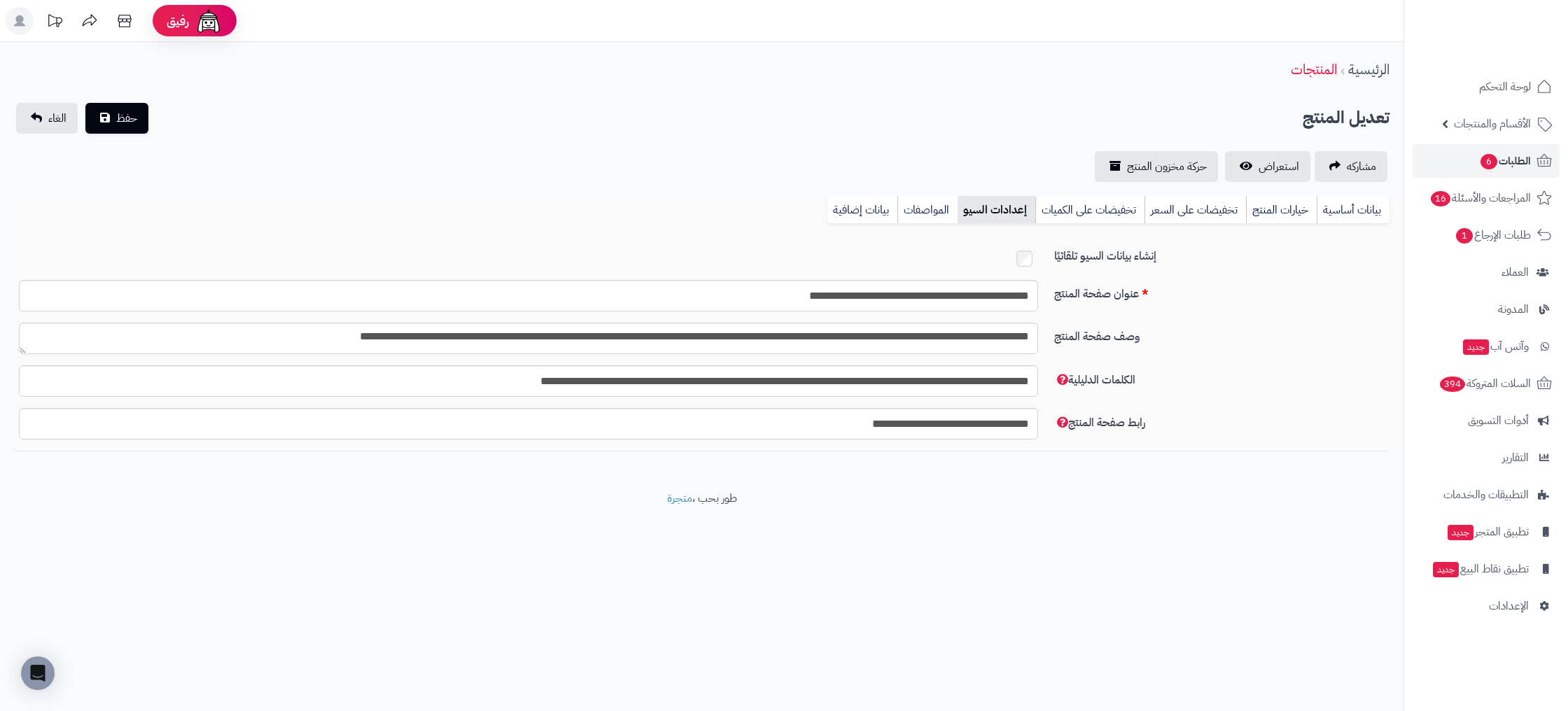
click at [809, 206] on div "بيانات أساسية خيارات المنتج تخفيضات على السعر تخفيضات على الكميات إعدادات السيو…" at bounding box center [701, 215] width 1375 height 39
click at [854, 210] on link "بيانات إضافية" at bounding box center [862, 210] width 70 height 28
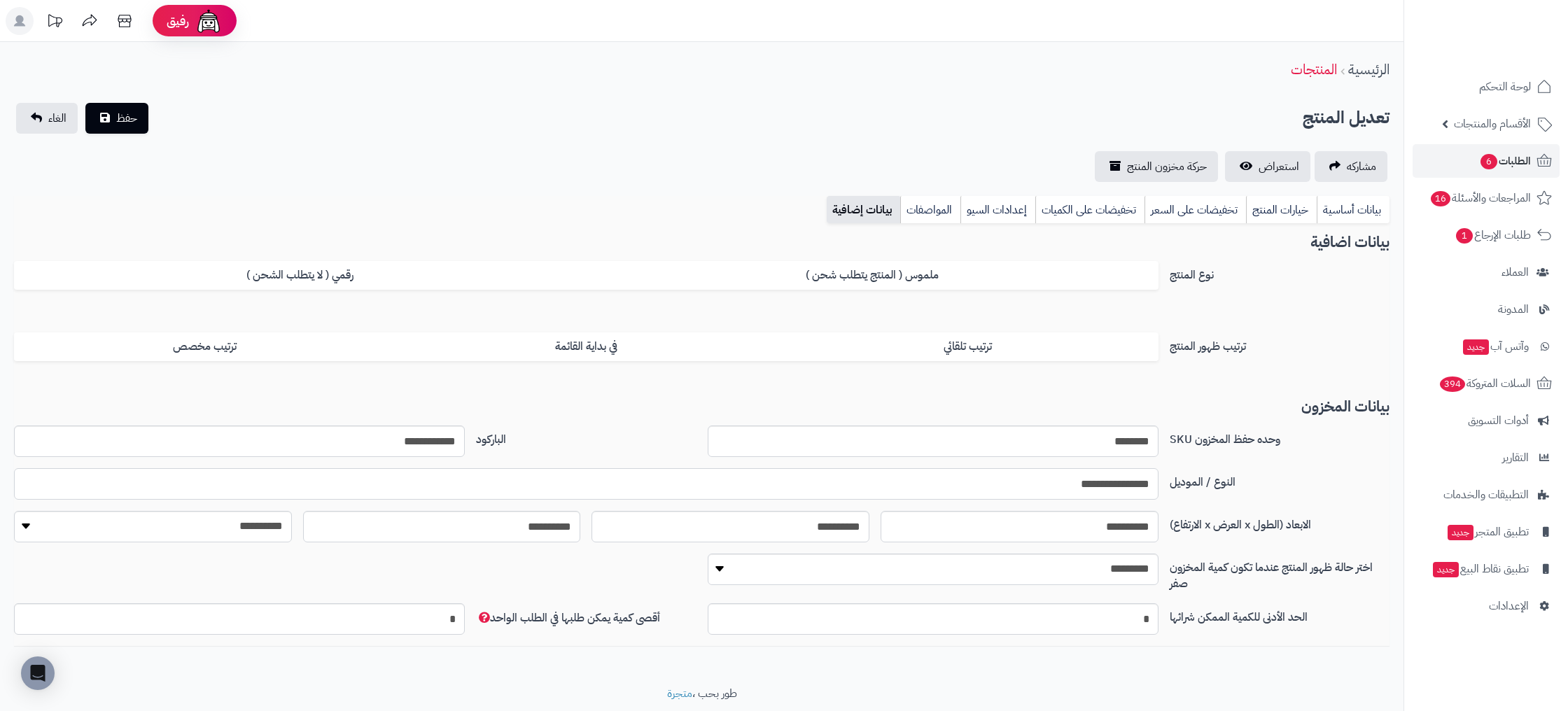
drag, startPoint x: 1116, startPoint y: 485, endPoint x: 1010, endPoint y: 483, distance: 106.0
click at [1005, 484] on input "**********" at bounding box center [585, 484] width 1144 height 31
